Goal: Task Accomplishment & Management: Manage account settings

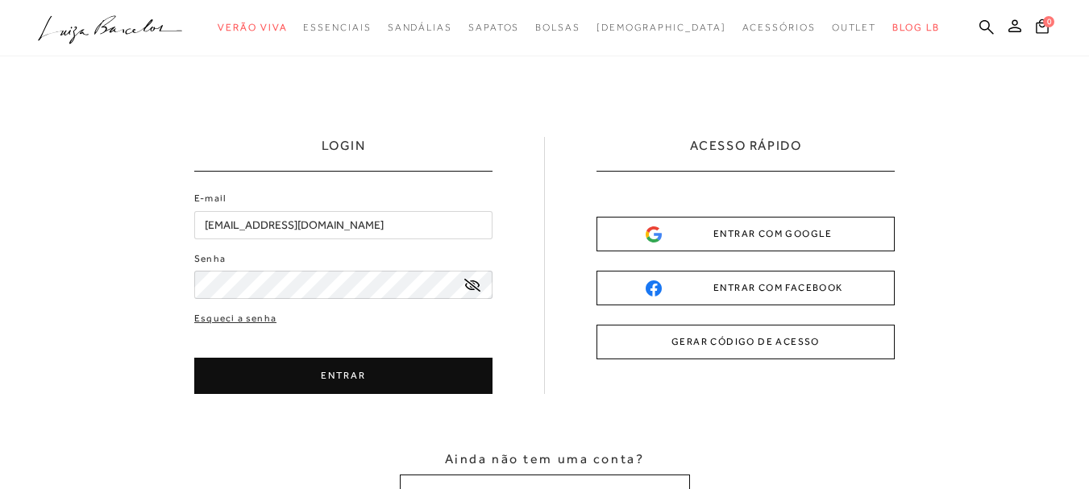
click at [855, 223] on button "ENTRAR COM GOOGLE" at bounding box center [746, 234] width 298 height 35
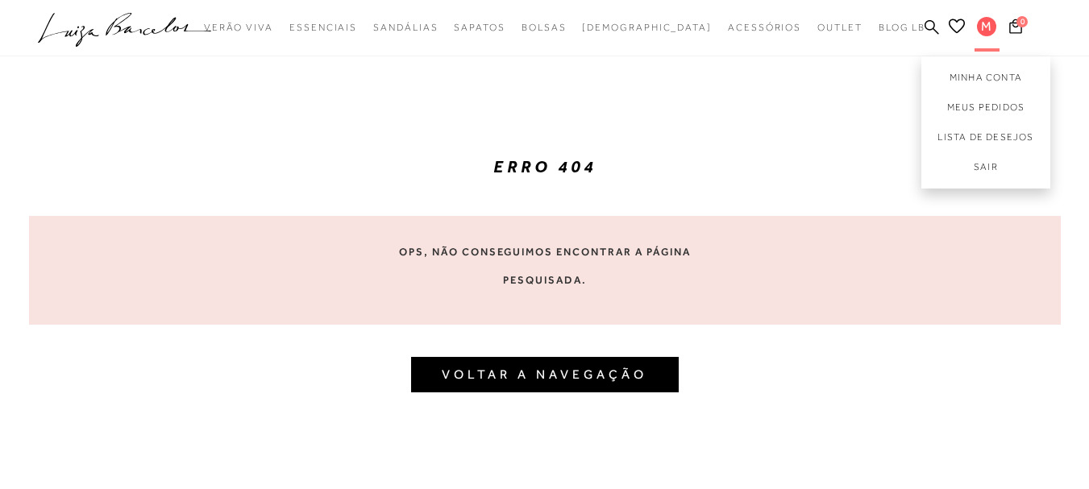
click at [979, 29] on span "M" at bounding box center [986, 26] width 19 height 19
click at [994, 111] on link "Meus Pedidos" at bounding box center [986, 108] width 129 height 30
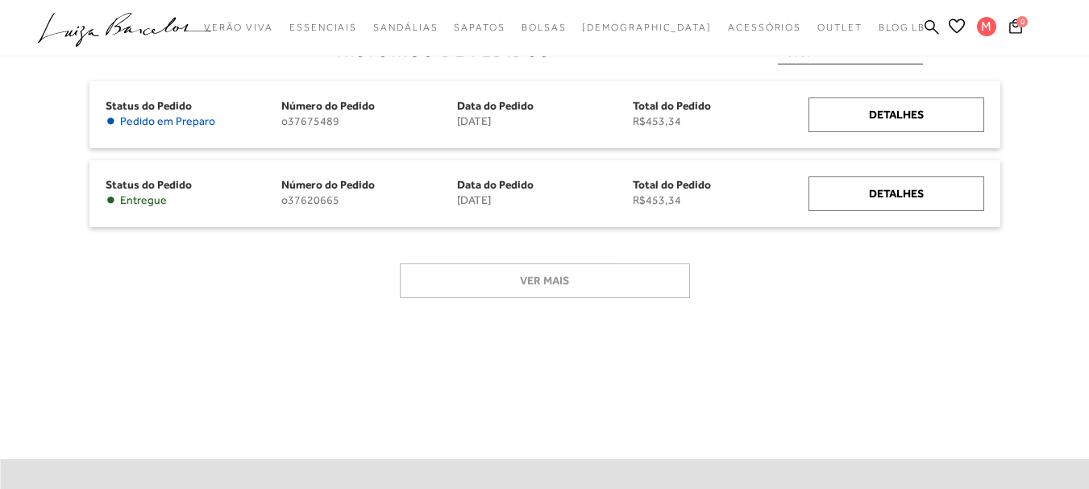
scroll to position [242, 0]
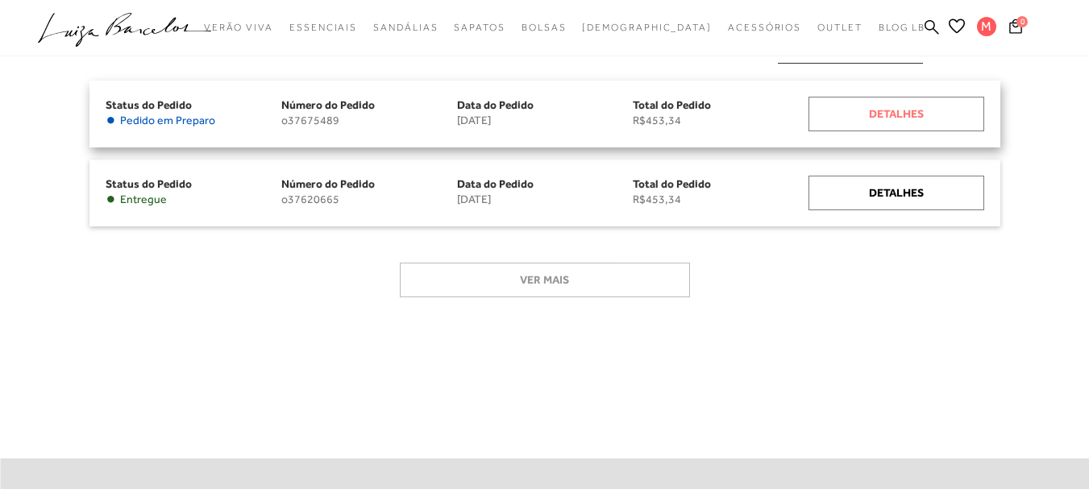
click at [886, 113] on div "Detalhes" at bounding box center [897, 114] width 176 height 35
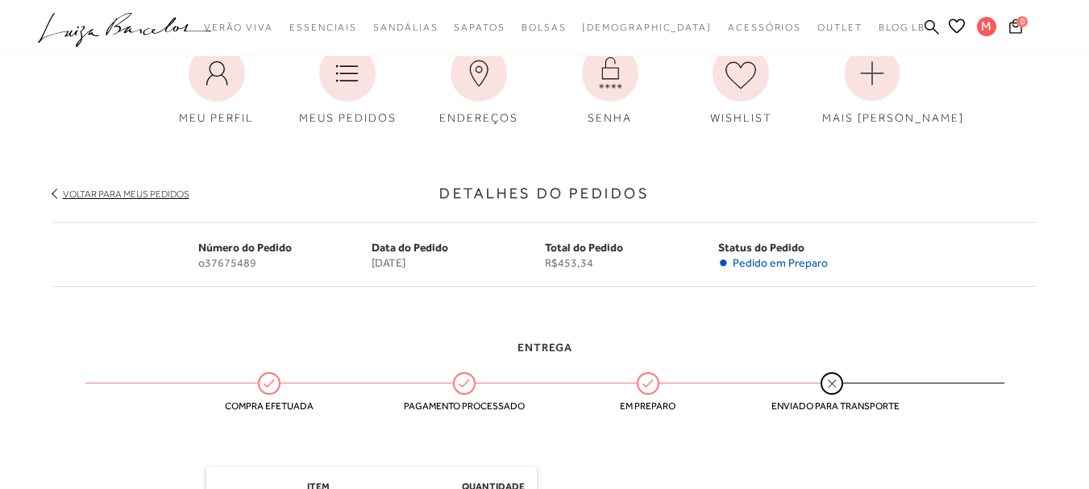
scroll to position [81, 0]
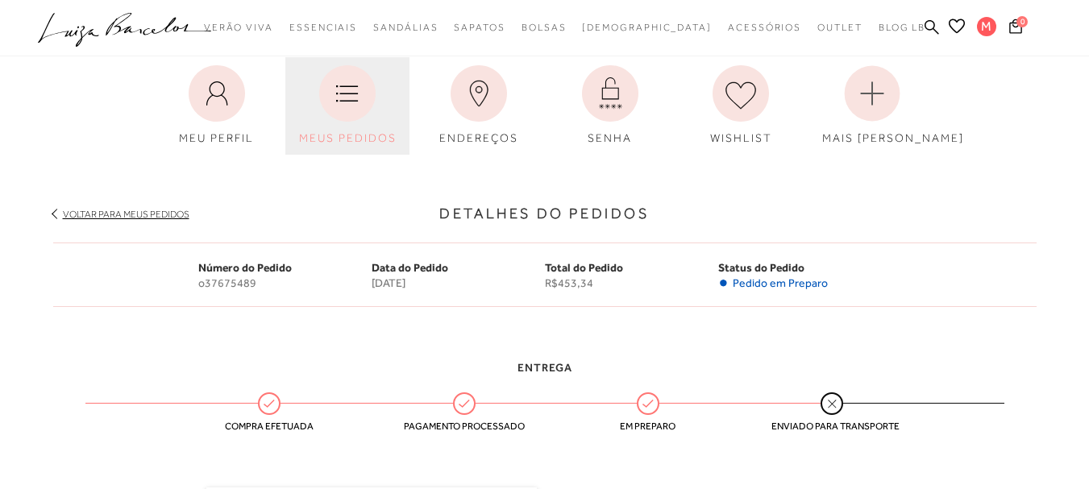
click at [354, 102] on icon at bounding box center [347, 93] width 56 height 56
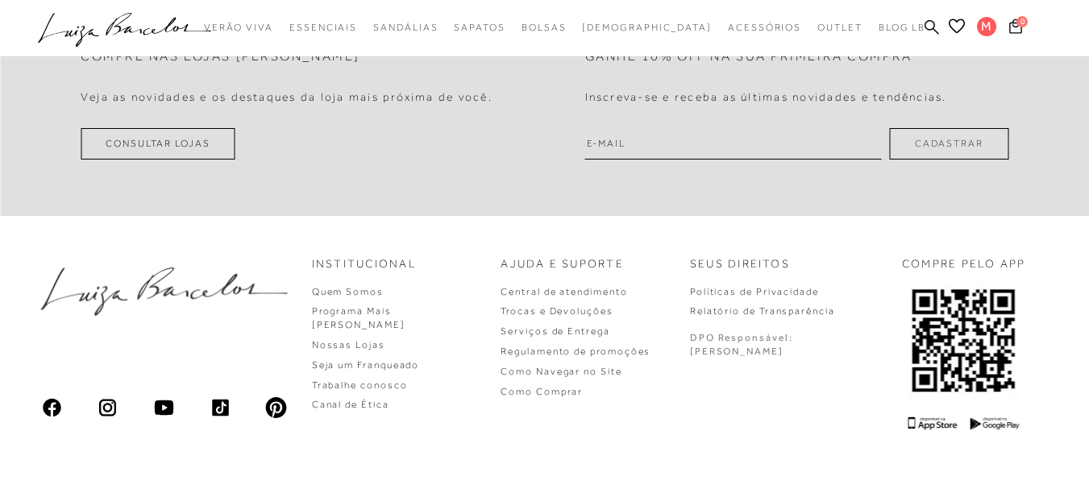
scroll to position [726, 0]
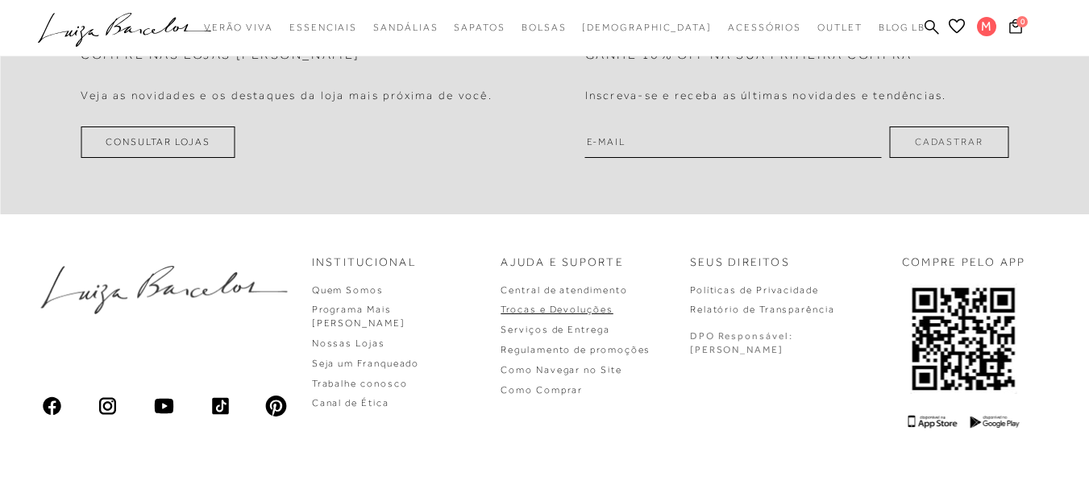
click at [613, 309] on link "Trocas e Devoluções" at bounding box center [557, 309] width 112 height 11
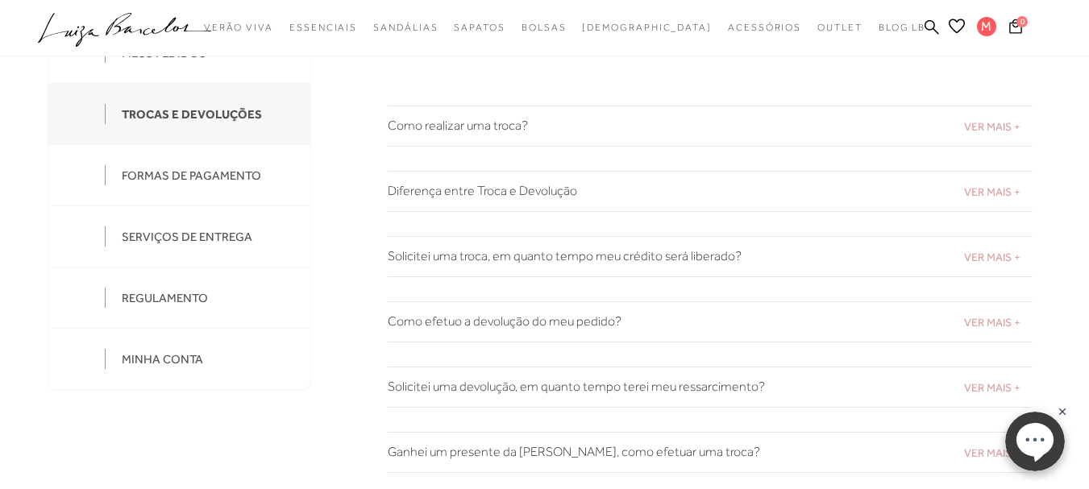
scroll to position [161, 0]
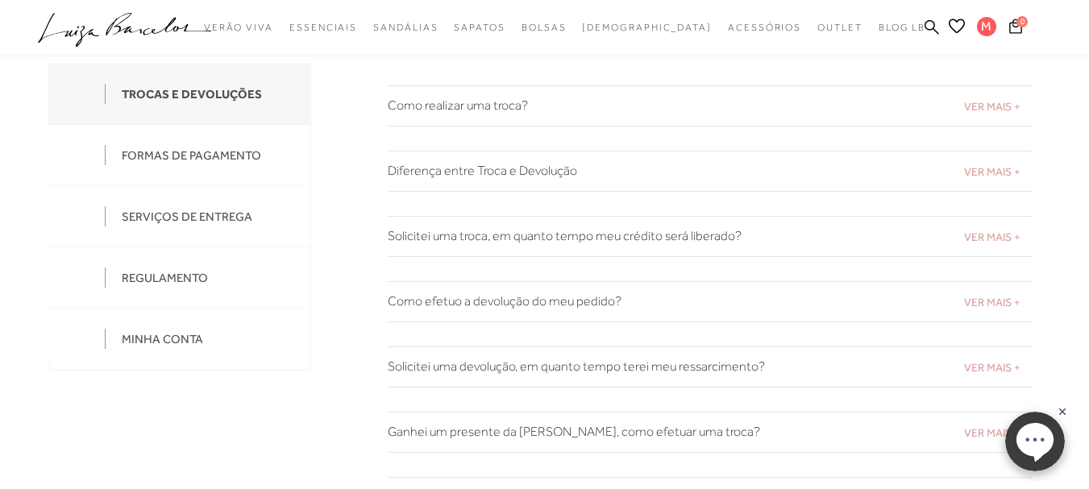
click at [996, 364] on span "VER MAIS +" at bounding box center [992, 367] width 56 height 13
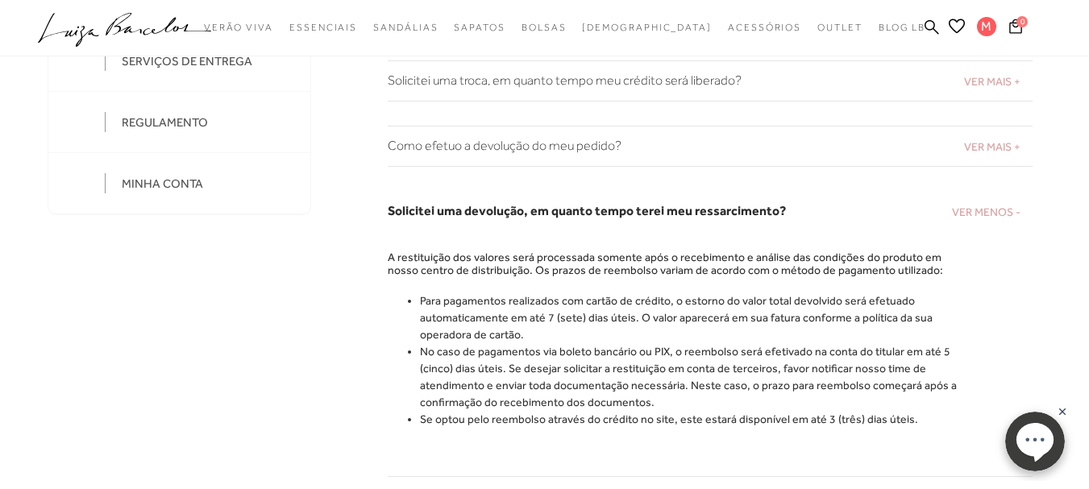
scroll to position [323, 0]
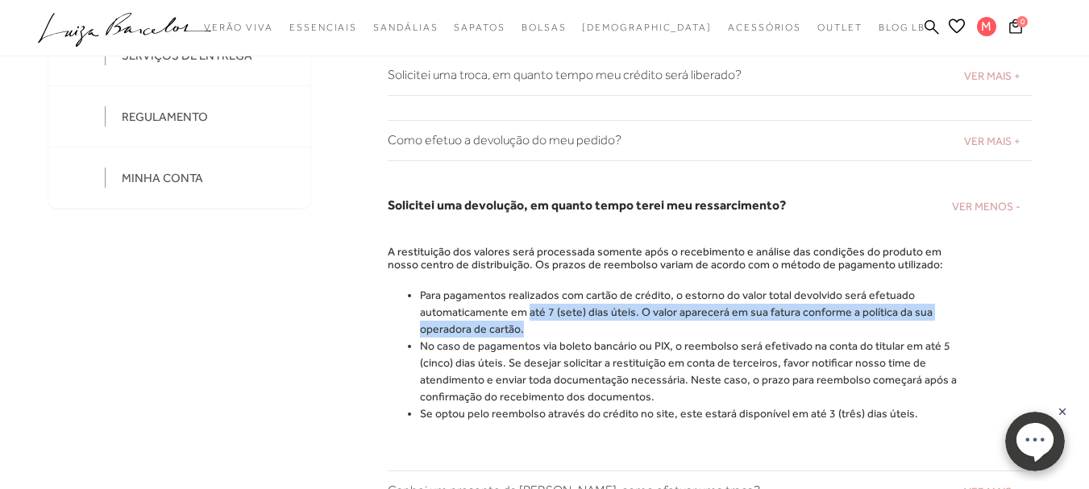
drag, startPoint x: 528, startPoint y: 316, endPoint x: 732, endPoint y: 322, distance: 204.1
click at [734, 322] on li "Para pagamentos realizados com cartão de crédito, o estorno do valor total devo…" at bounding box center [694, 312] width 548 height 51
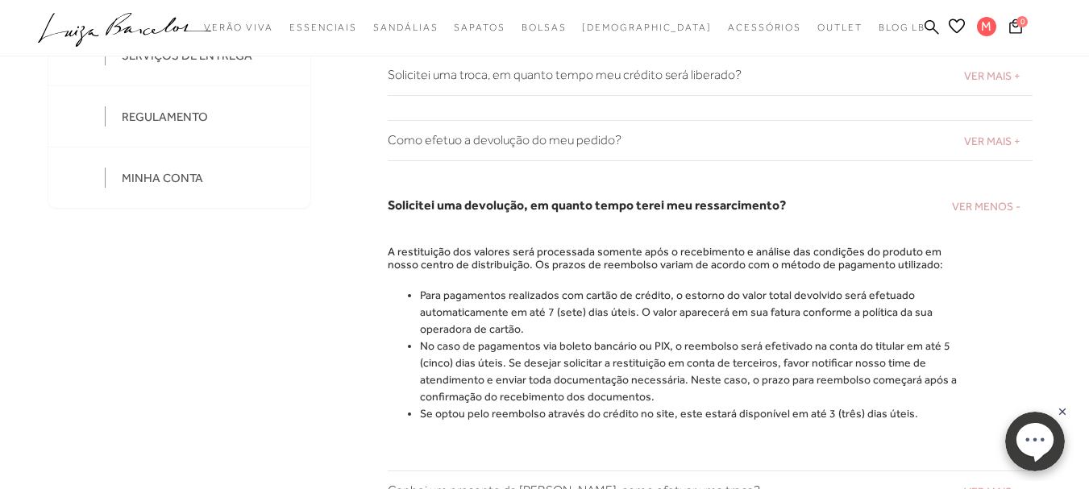
click at [496, 348] on li "No caso de pagamentos via boleto bancário ou PIX, o reembolso será efetivado na…" at bounding box center [694, 372] width 548 height 68
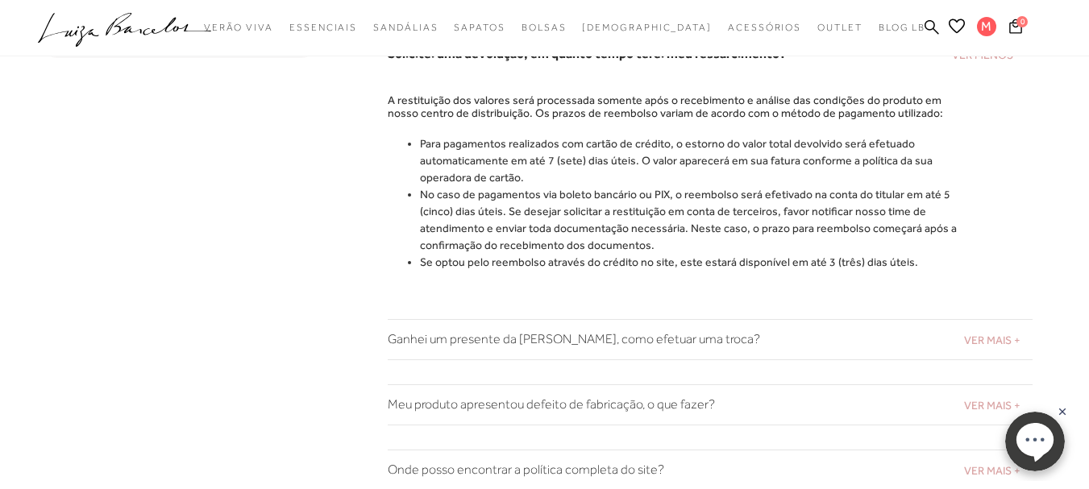
scroll to position [484, 0]
